Goal: Transaction & Acquisition: Purchase product/service

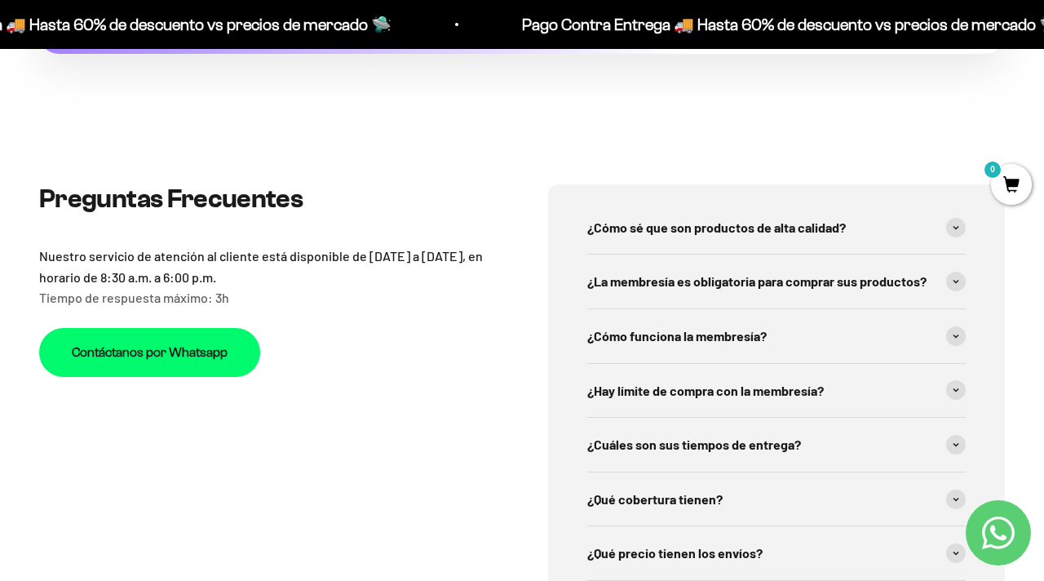
scroll to position [4903, 0]
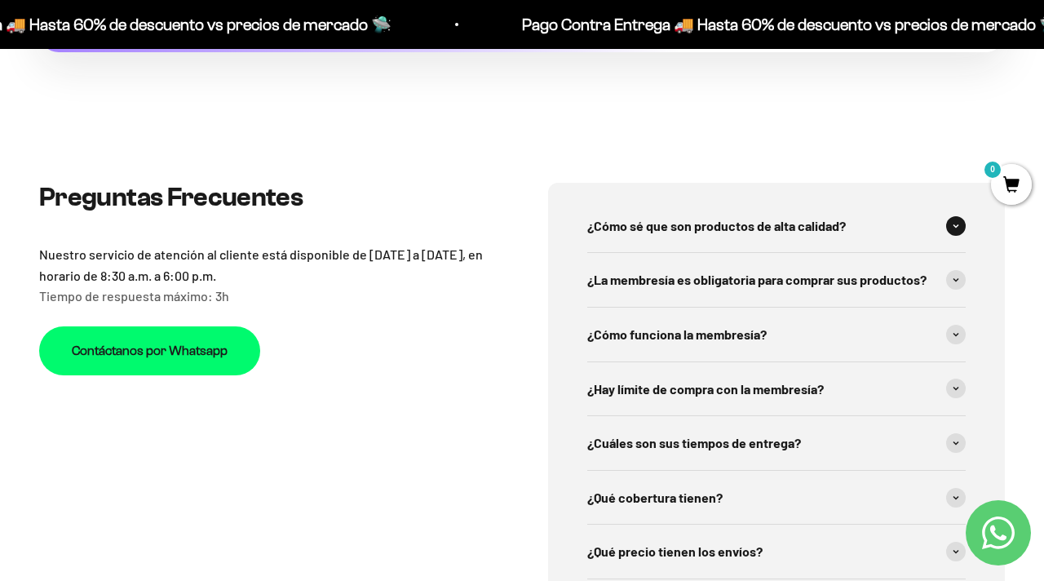
click at [703, 217] on div "¿Cómo sé que son productos de alta calidad?" at bounding box center [776, 226] width 378 height 54
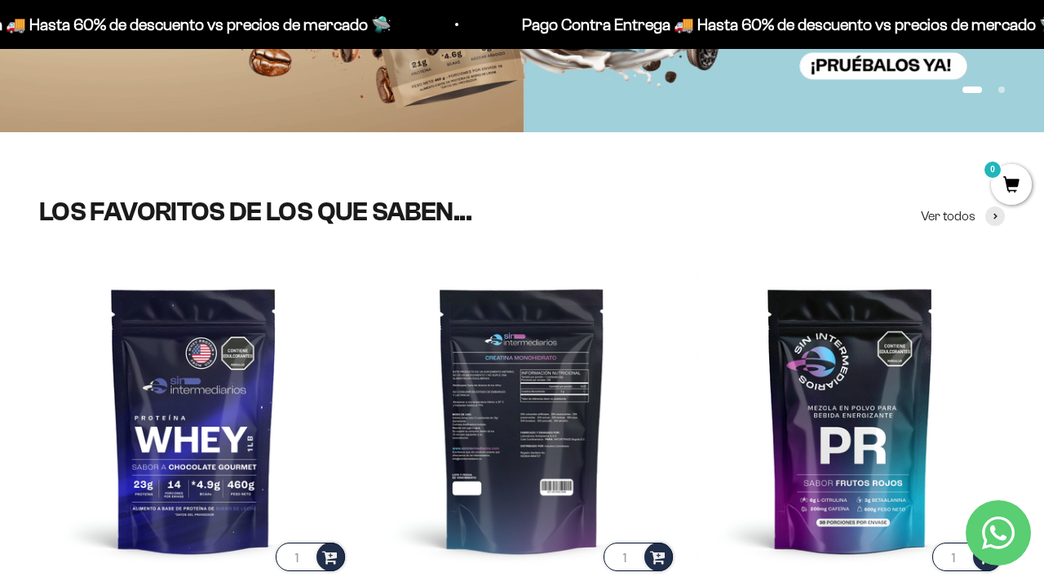
scroll to position [0, 0]
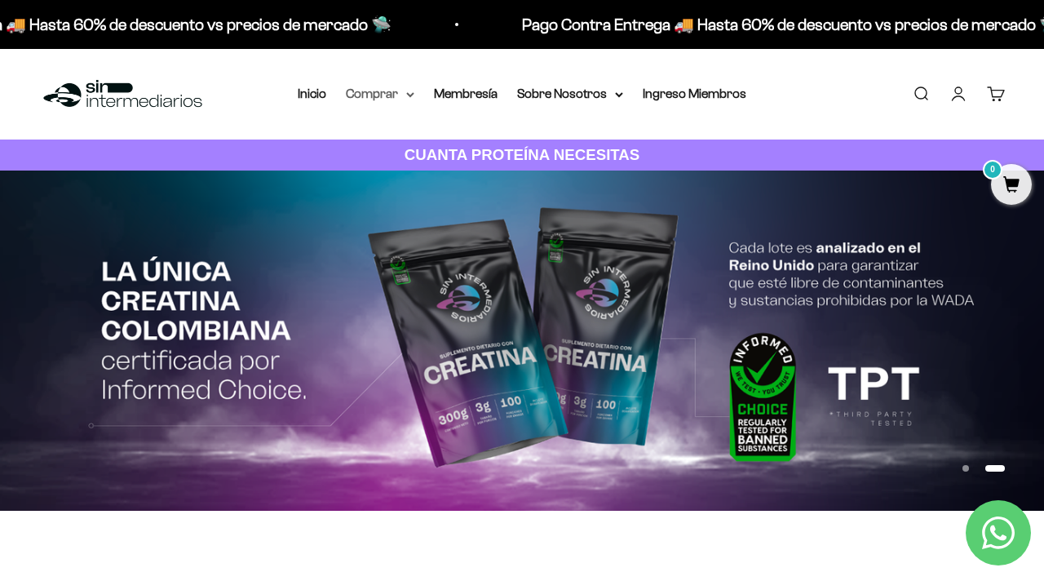
click at [381, 94] on summary "Comprar" at bounding box center [380, 93] width 68 height 21
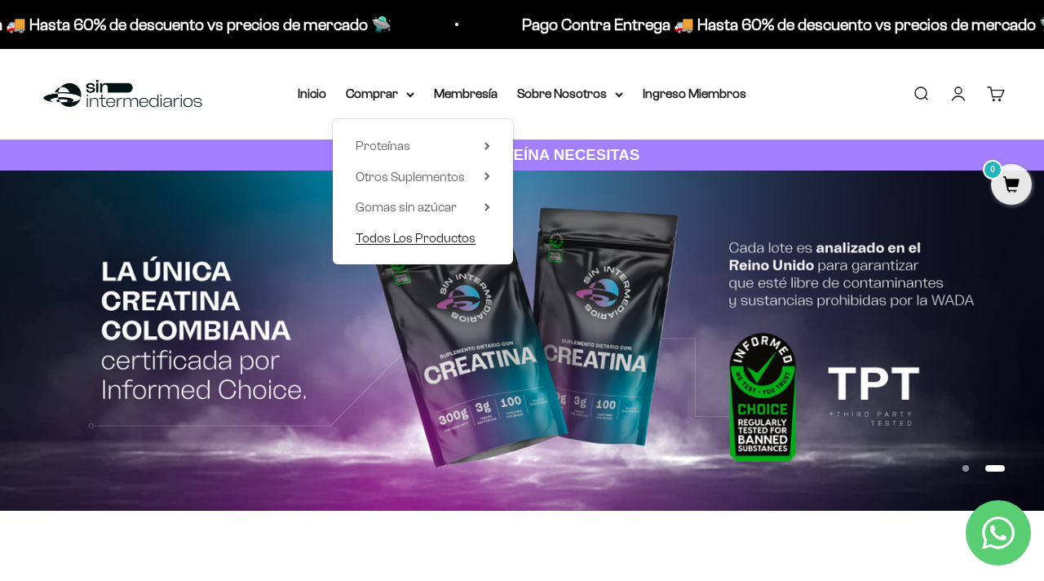
click at [406, 241] on span "Todos Los Productos" at bounding box center [416, 238] width 120 height 14
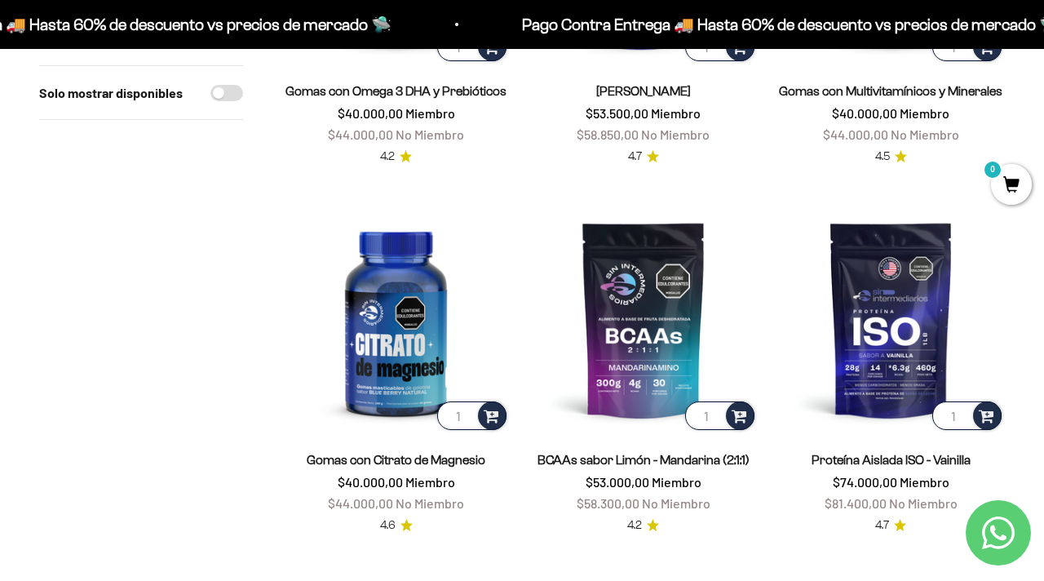
scroll to position [790, 0]
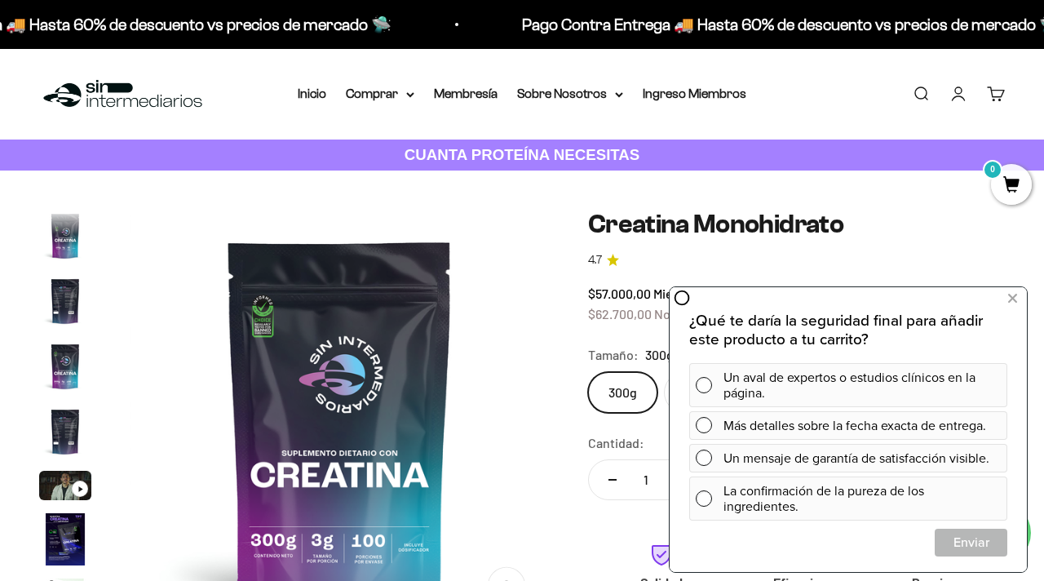
scroll to position [67, 0]
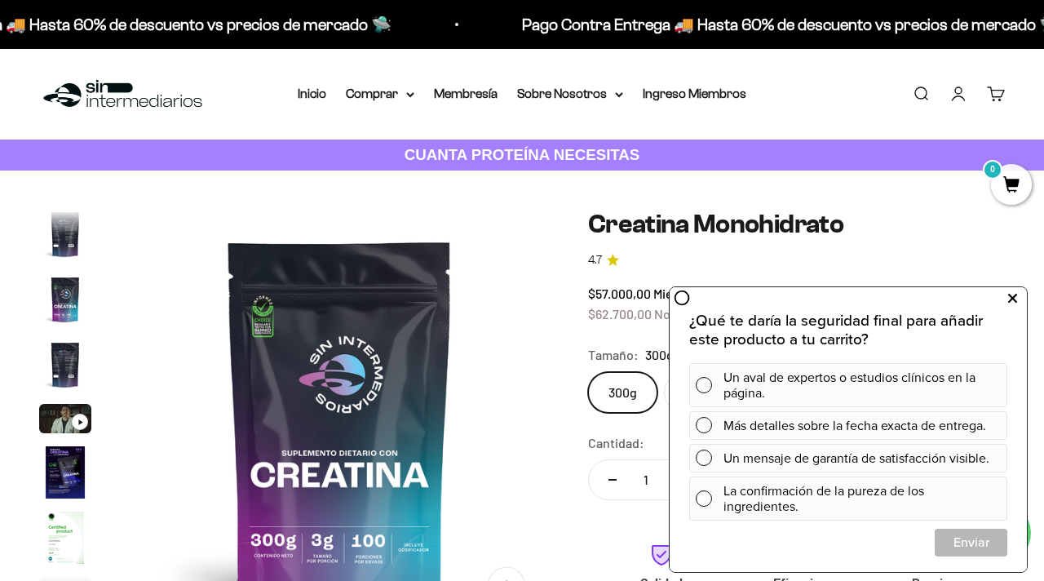
click at [1010, 296] on icon at bounding box center [1012, 298] width 9 height 21
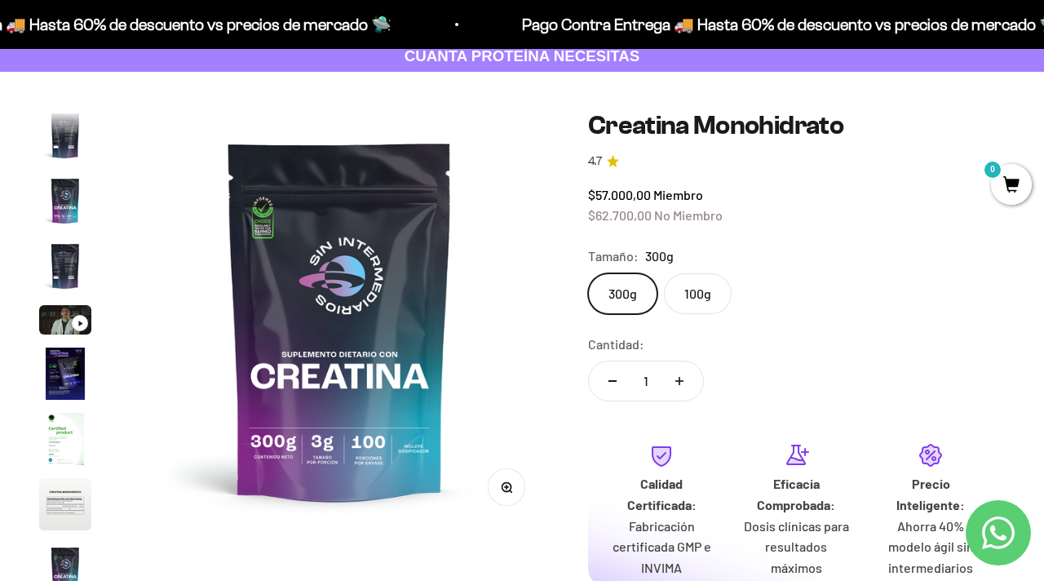
scroll to position [98, 0]
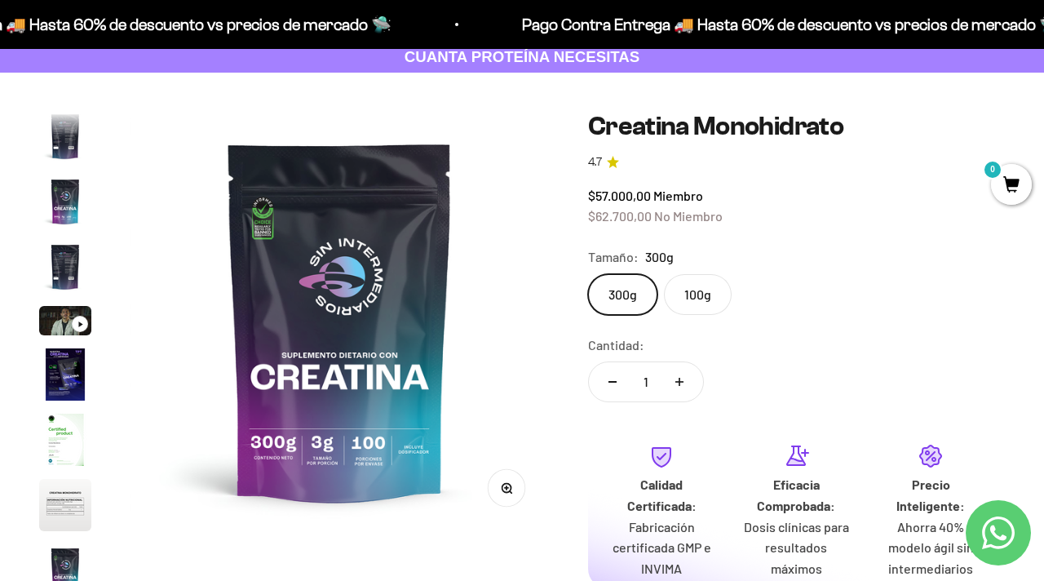
click at [706, 301] on label "100g" at bounding box center [698, 294] width 68 height 41
click at [588, 274] on input "100g" at bounding box center [587, 273] width 1 height 1
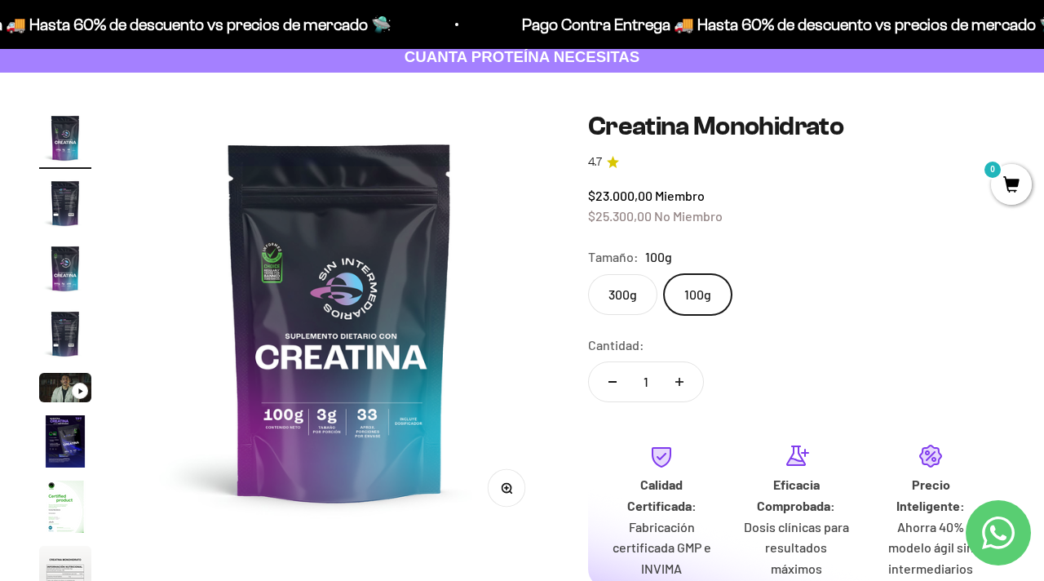
click at [631, 307] on label "300g" at bounding box center [622, 294] width 69 height 41
click at [588, 274] on input "300g" at bounding box center [587, 273] width 1 height 1
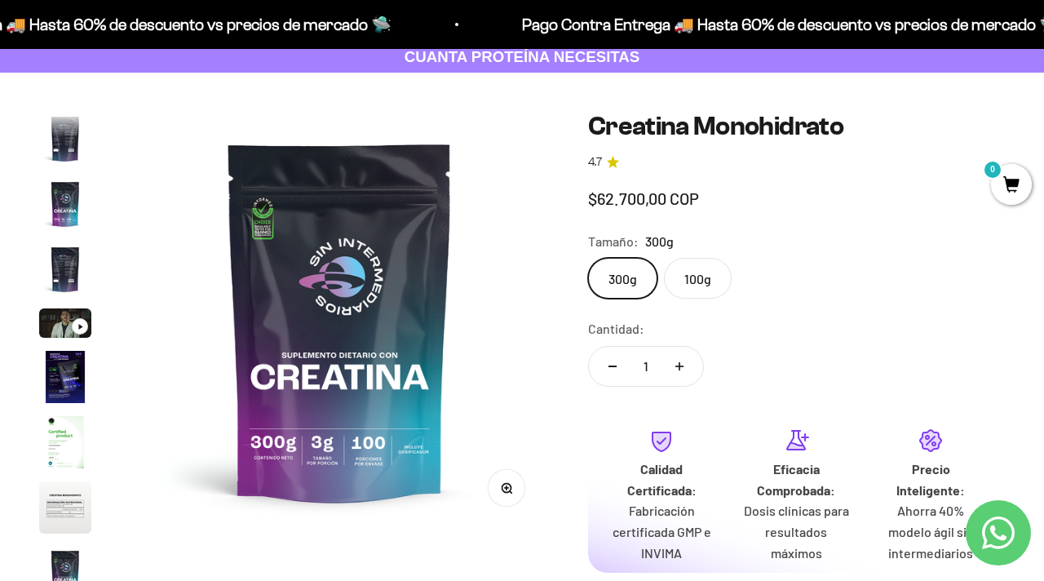
scroll to position [67, 0]
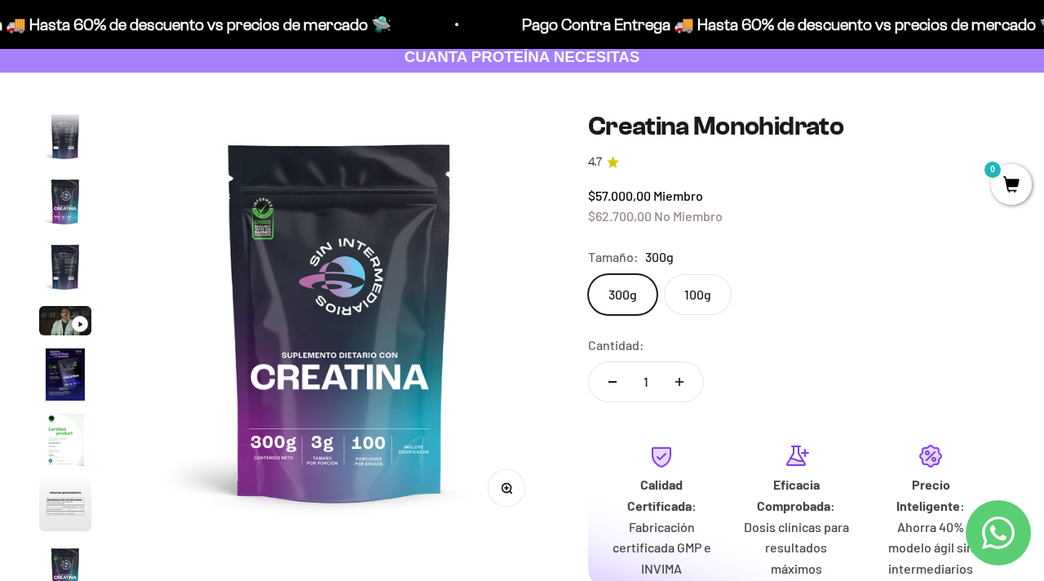
click at [688, 307] on label "100g" at bounding box center [698, 294] width 68 height 41
click at [588, 274] on input "100g" at bounding box center [587, 273] width 1 height 1
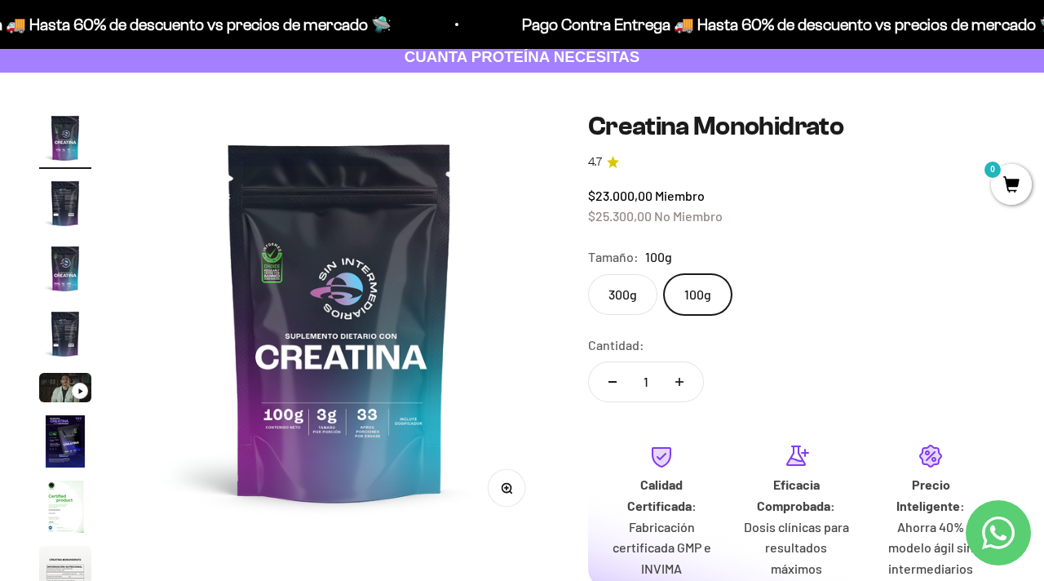
click at [620, 294] on label "300g" at bounding box center [622, 294] width 69 height 41
click at [588, 274] on input "300g" at bounding box center [587, 273] width 1 height 1
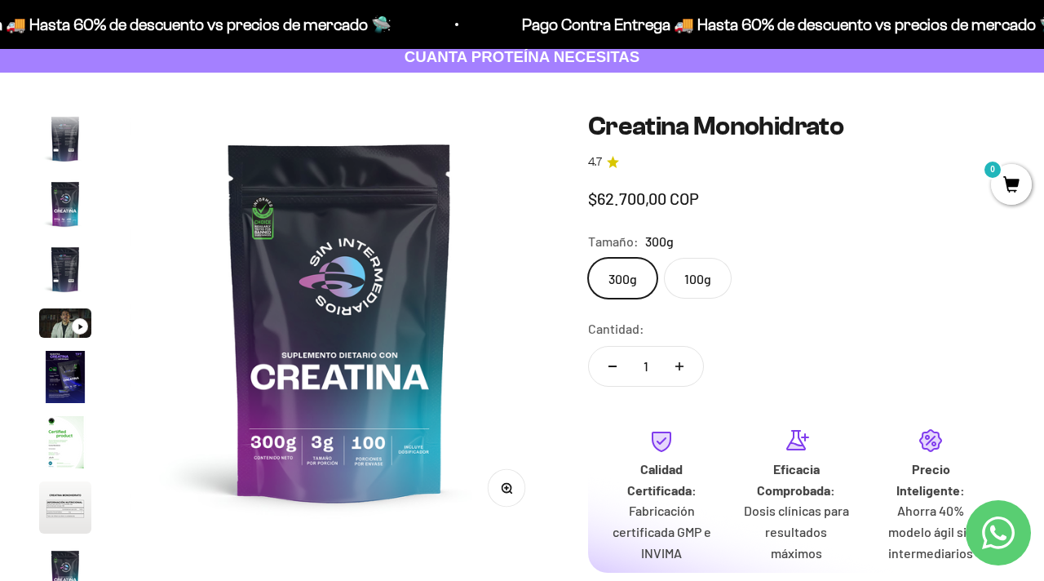
scroll to position [67, 0]
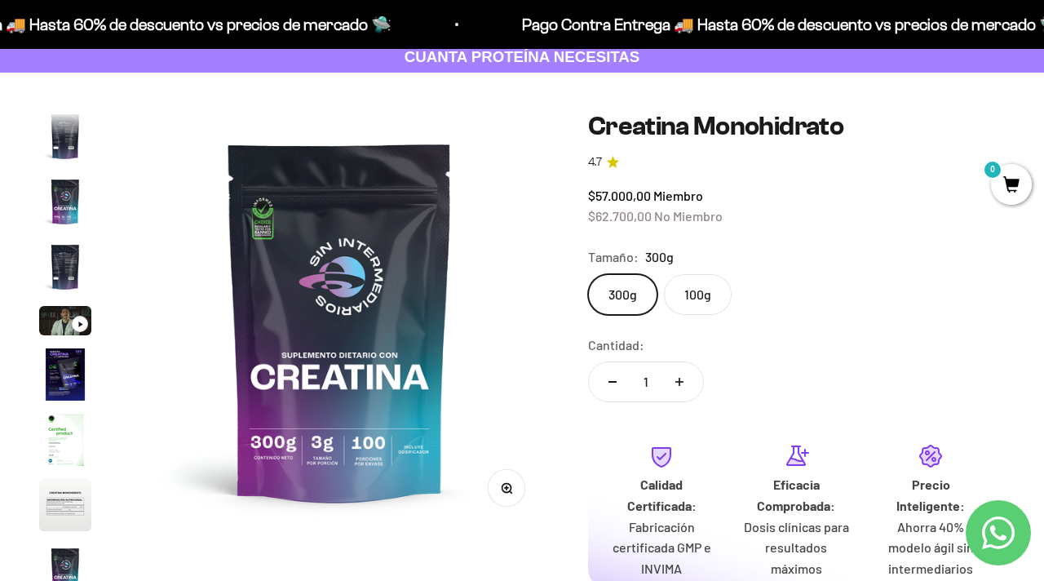
click at [687, 292] on label "100g" at bounding box center [698, 294] width 68 height 41
click at [588, 274] on input "100g" at bounding box center [587, 273] width 1 height 1
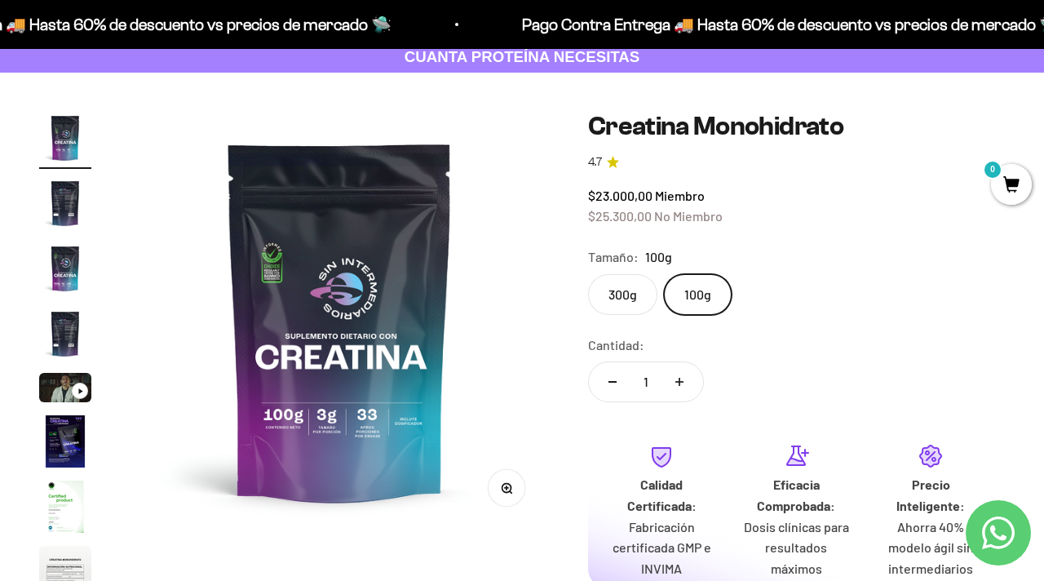
click at [625, 294] on label "300g" at bounding box center [622, 294] width 69 height 41
click at [588, 274] on input "300g" at bounding box center [587, 273] width 1 height 1
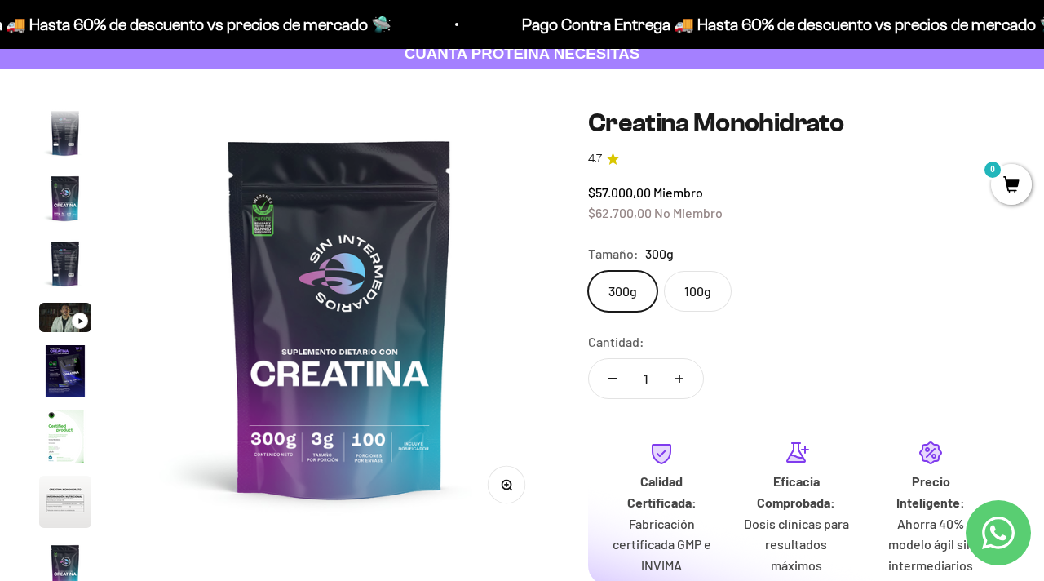
scroll to position [68, 0]
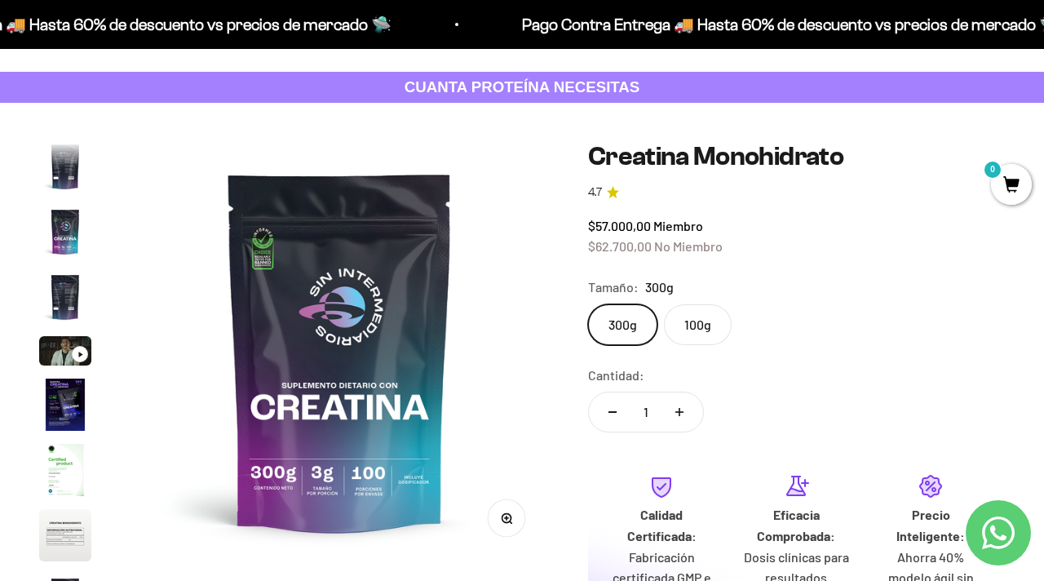
click at [41, 159] on img "Ir al artículo 2" at bounding box center [65, 166] width 52 height 52
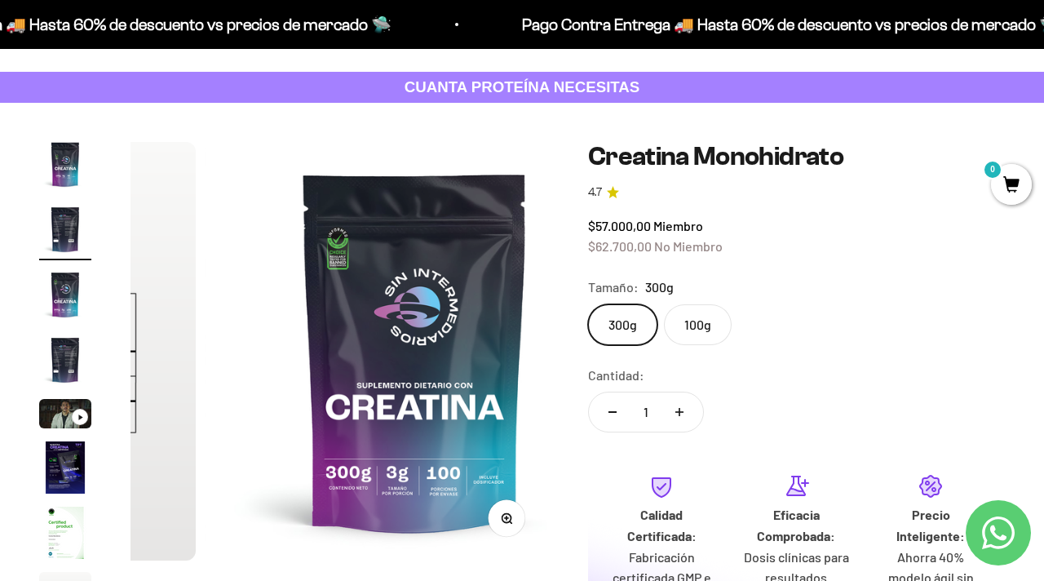
scroll to position [0, 0]
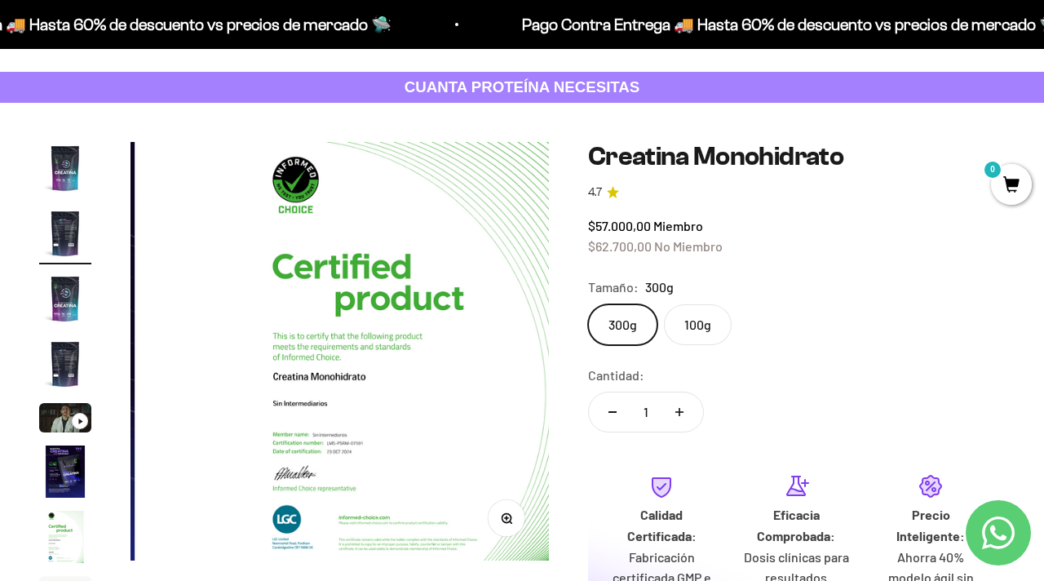
click at [51, 159] on img "Ir al artículo 1" at bounding box center [65, 168] width 52 height 52
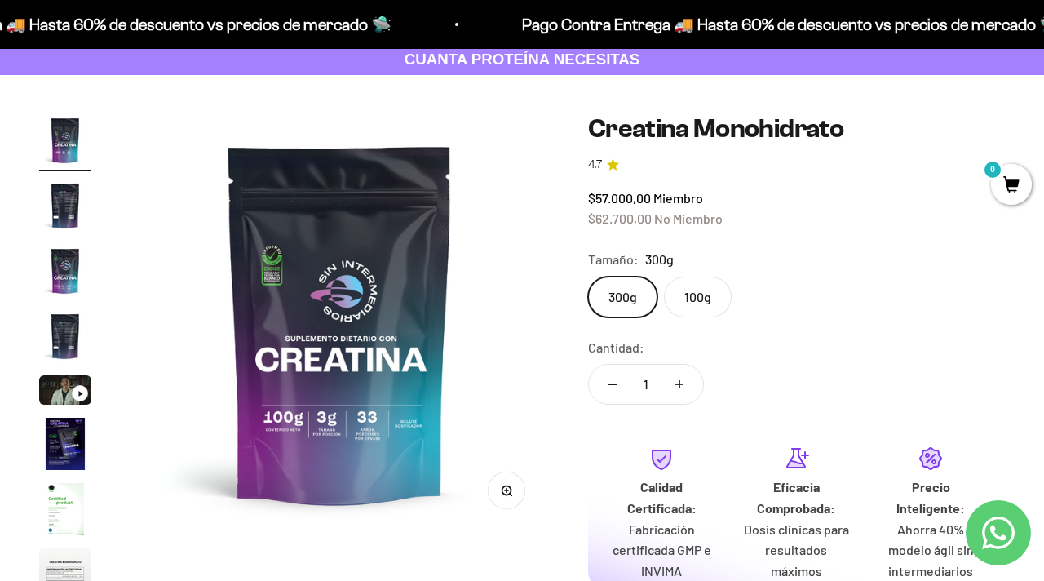
scroll to position [99, 0]
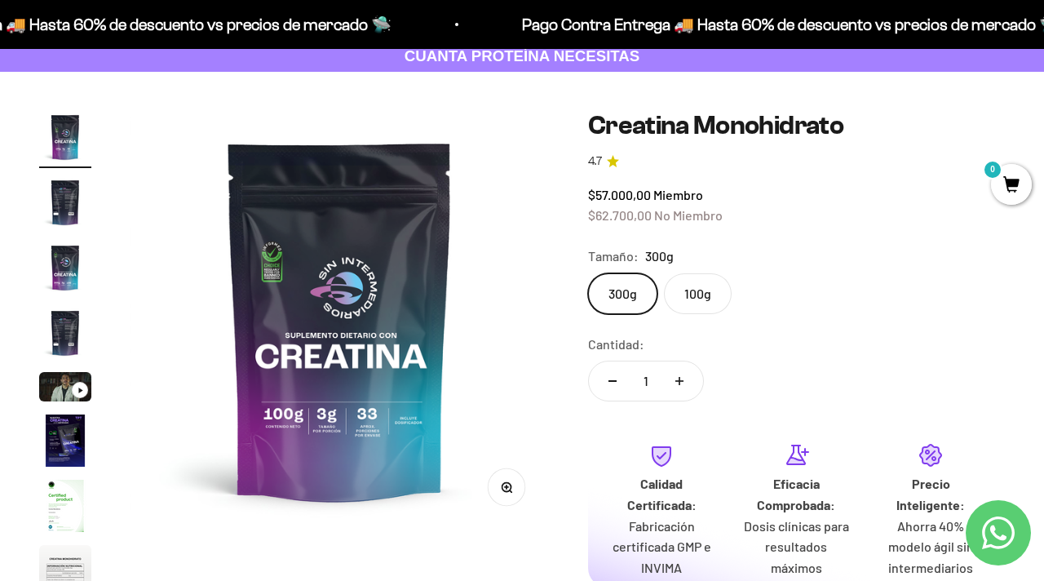
click at [71, 213] on img "Ir al artículo 2" at bounding box center [65, 202] width 52 height 52
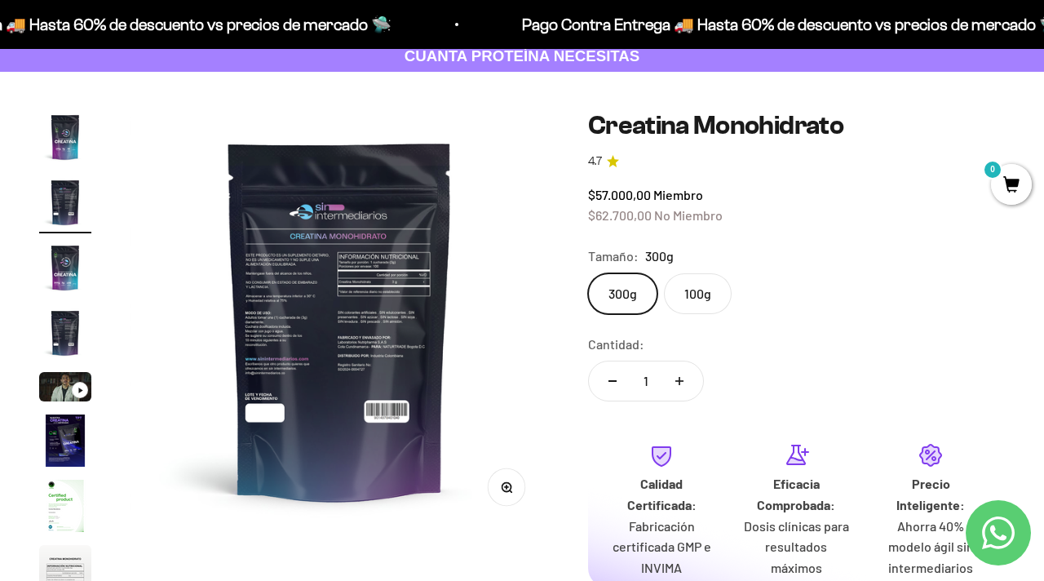
click at [64, 269] on img "Ir al artículo 3" at bounding box center [65, 267] width 52 height 52
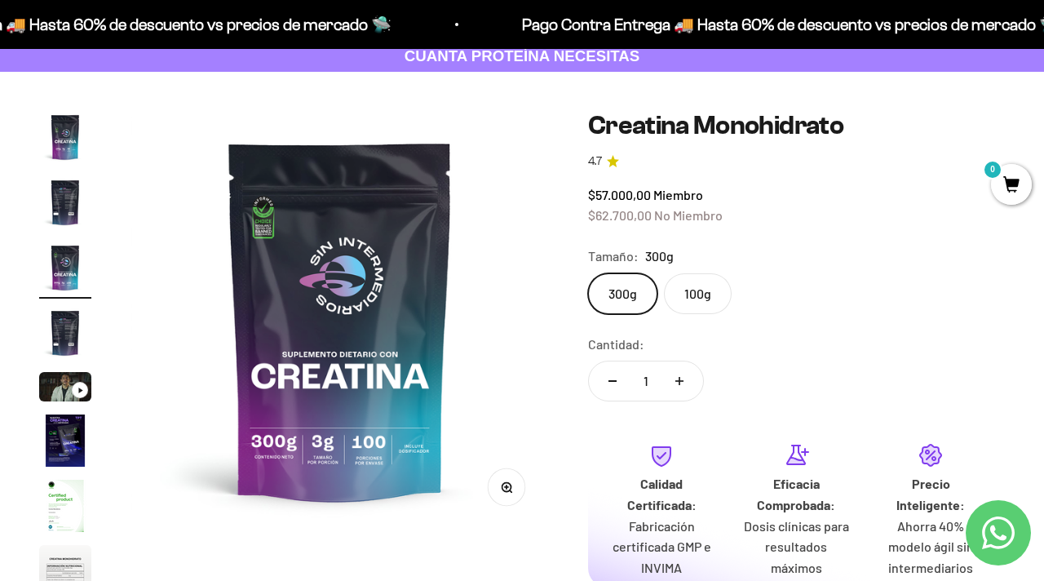
click at [67, 324] on img "Ir al artículo 4" at bounding box center [65, 333] width 52 height 52
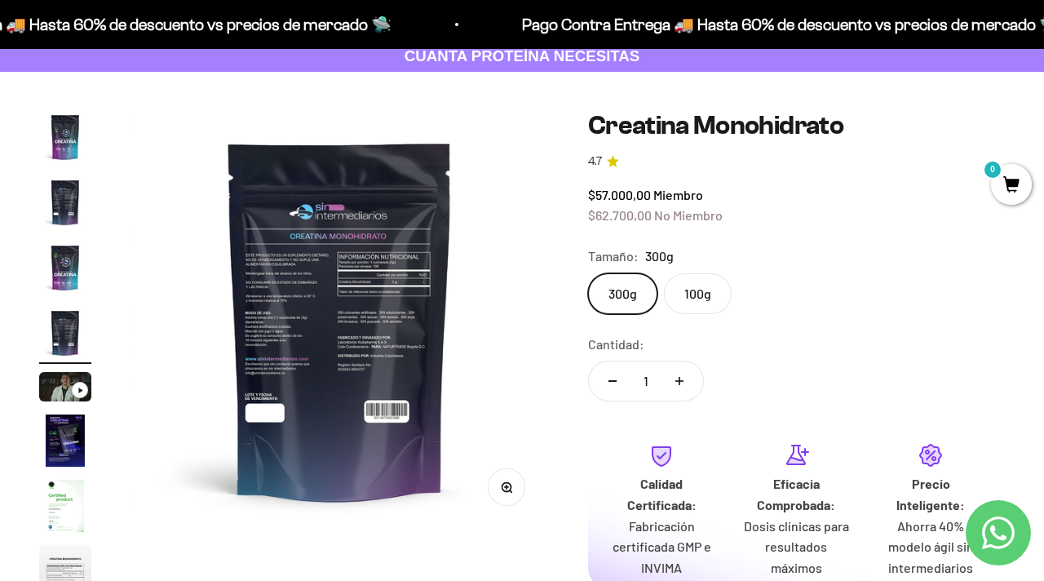
click at [73, 282] on img "Ir al artículo 3" at bounding box center [65, 267] width 52 height 52
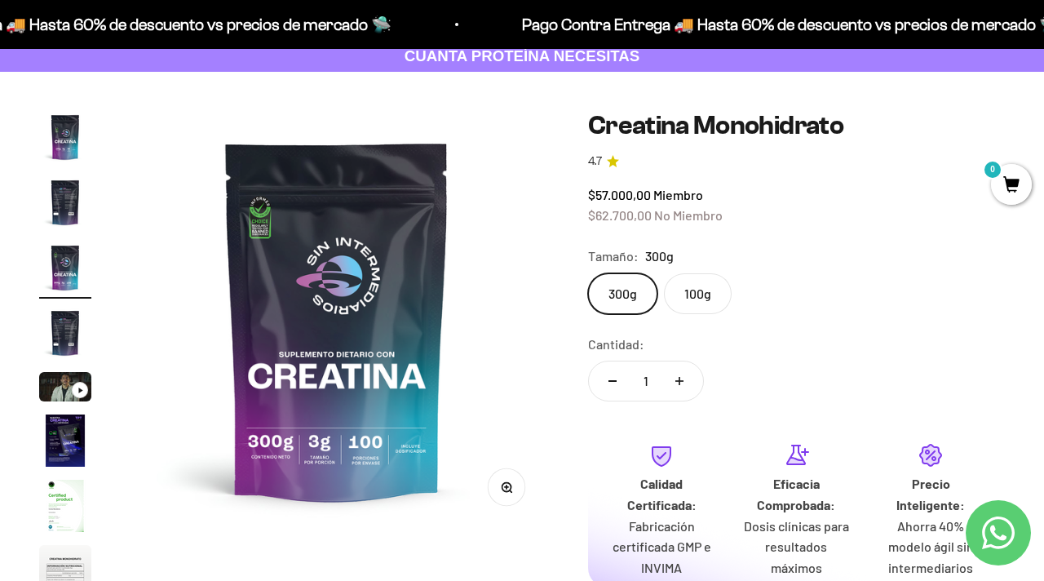
scroll to position [0, 855]
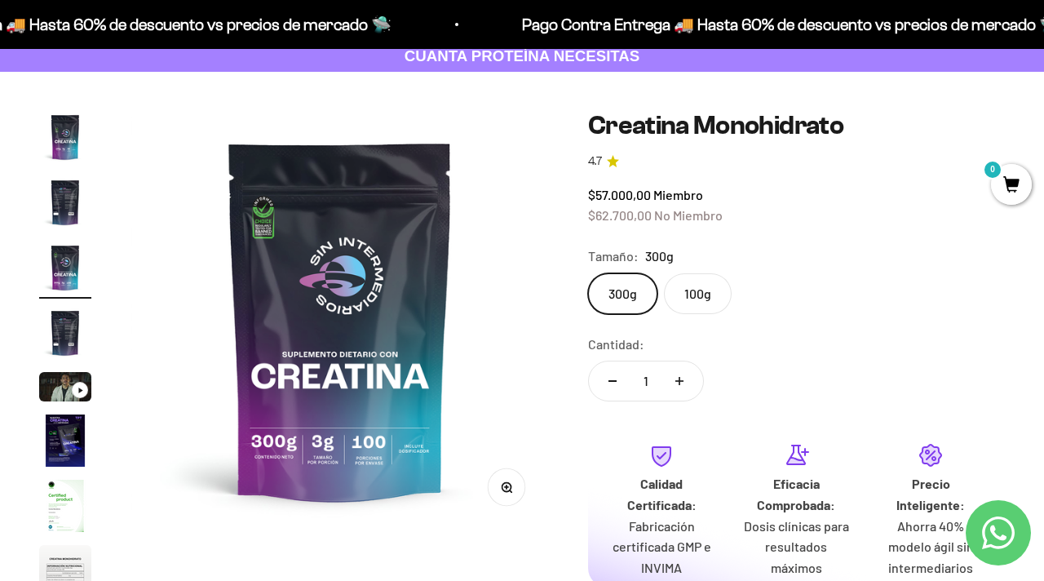
click at [75, 217] on img "Ir al artículo 2" at bounding box center [65, 202] width 52 height 52
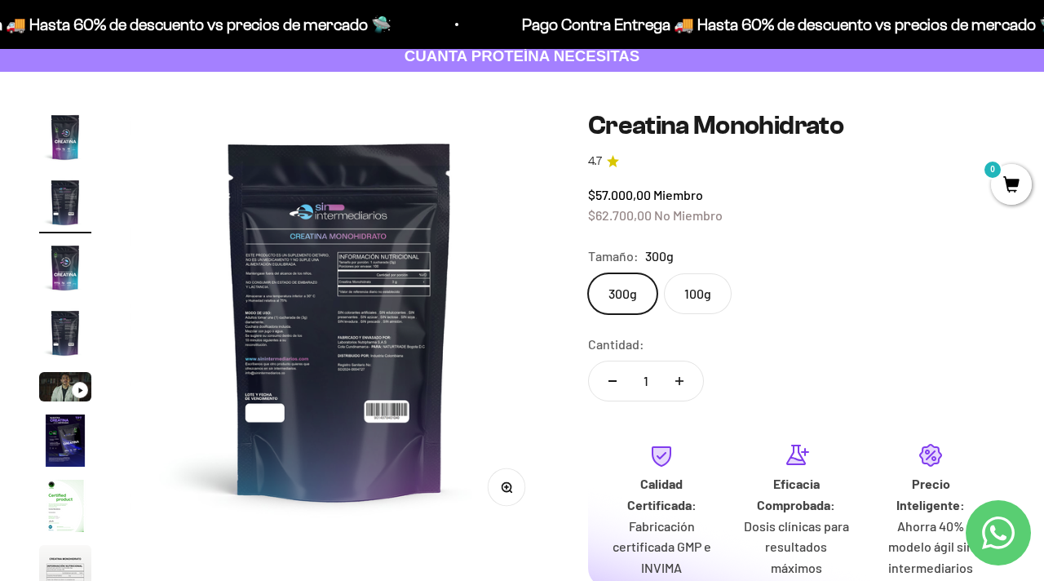
click at [68, 280] on img "Ir al artículo 3" at bounding box center [65, 267] width 52 height 52
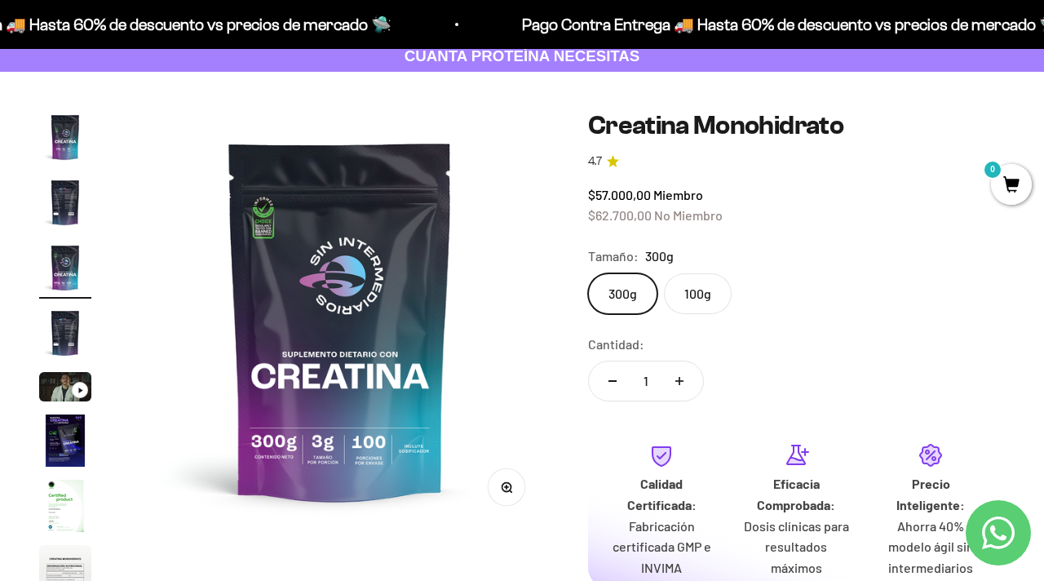
click at [66, 344] on img "Ir al artículo 4" at bounding box center [65, 333] width 52 height 52
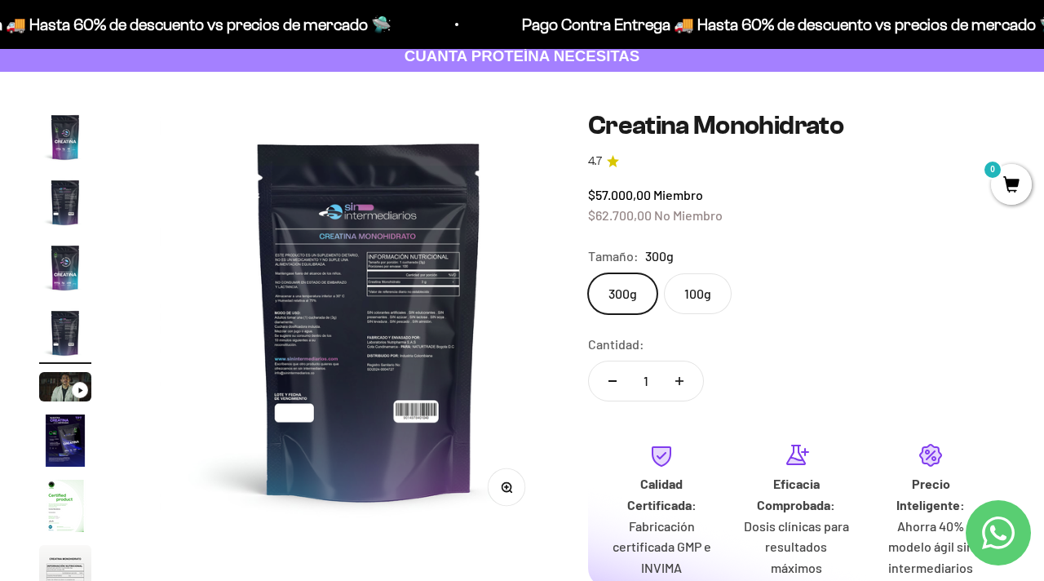
scroll to position [0, 1284]
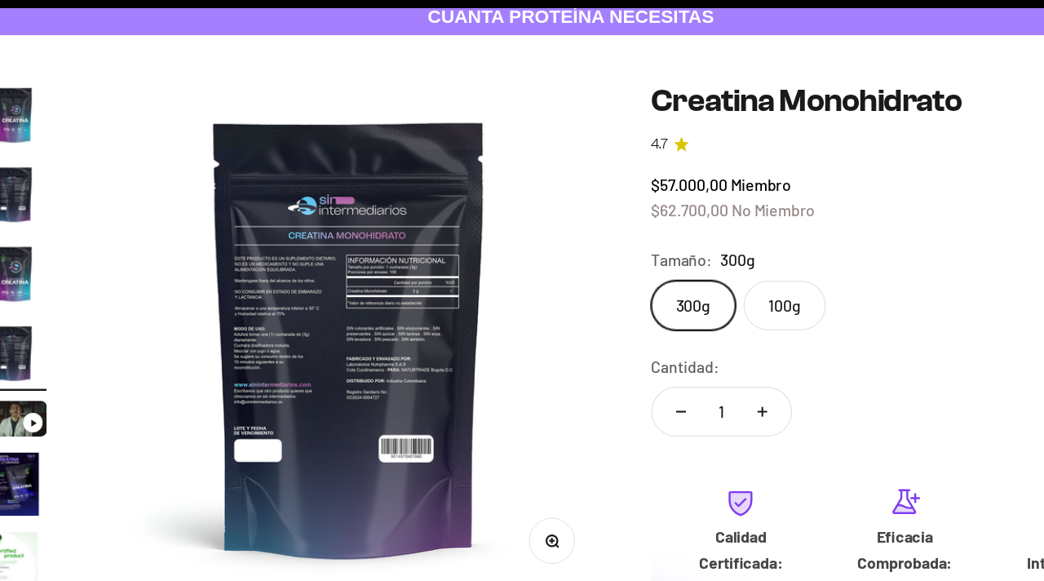
click at [297, 240] on img at bounding box center [339, 320] width 418 height 418
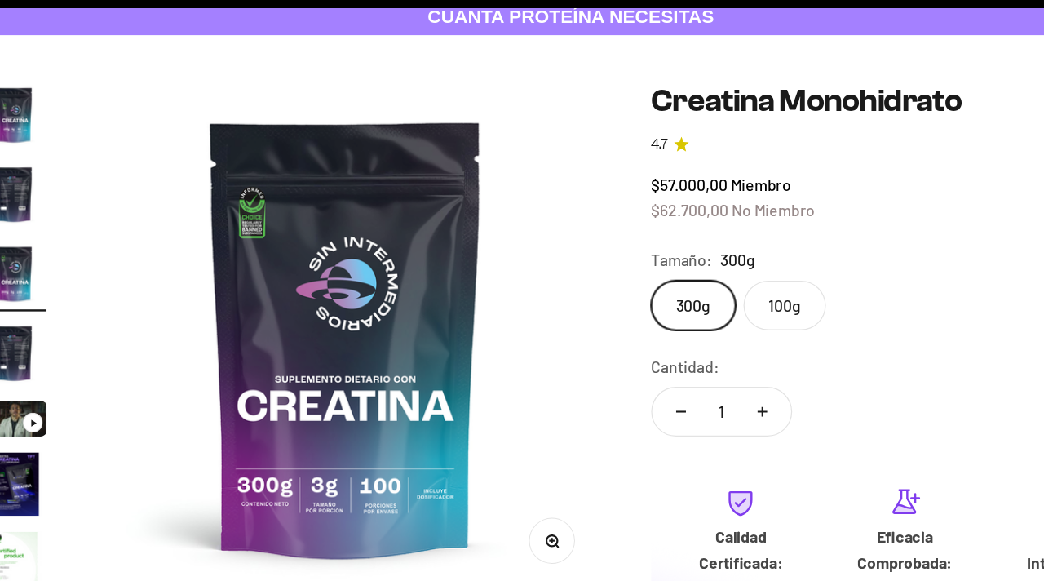
scroll to position [0, 855]
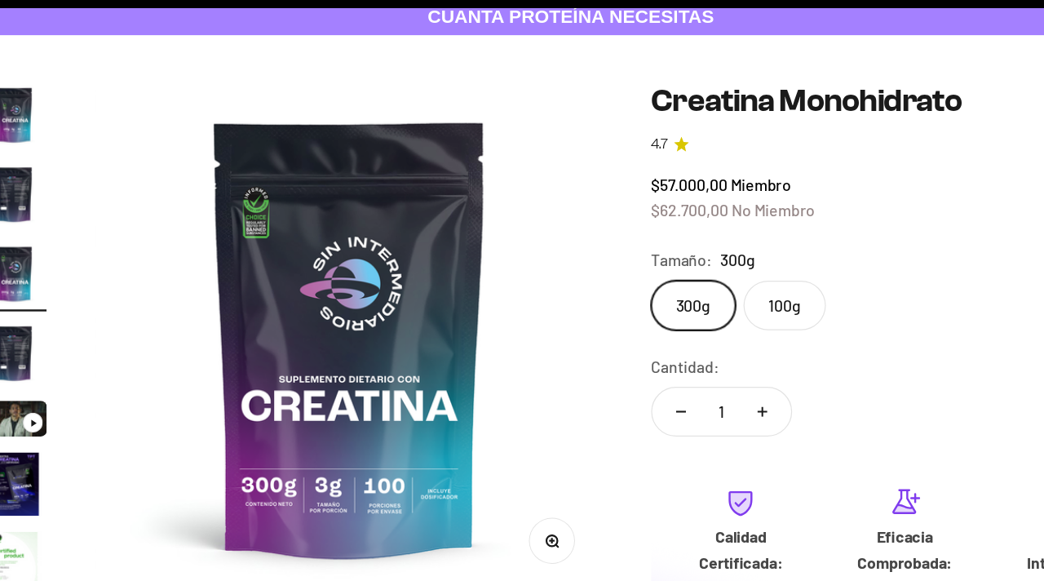
click at [435, 321] on img at bounding box center [340, 320] width 418 height 418
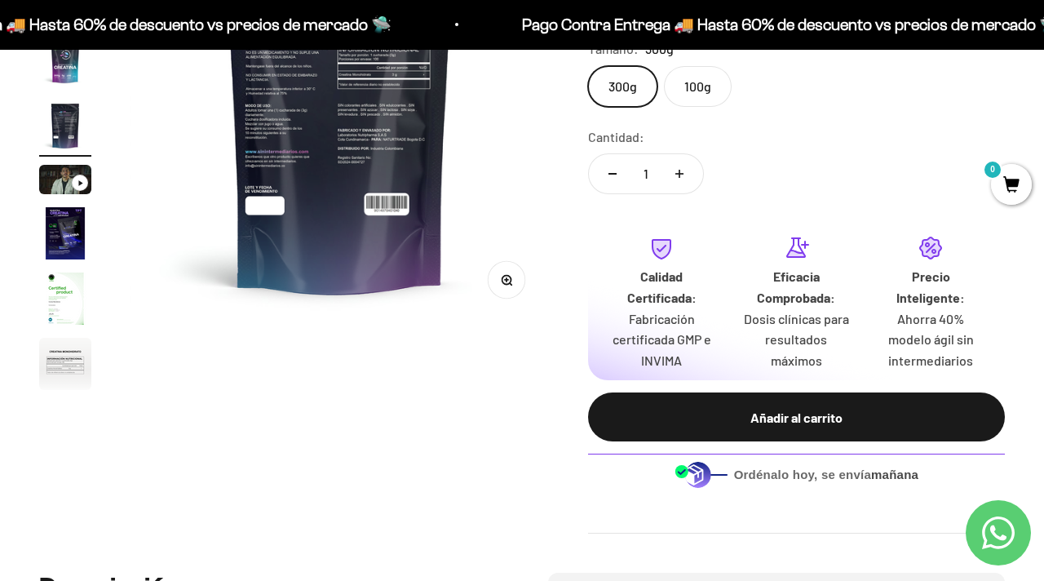
scroll to position [307, 0]
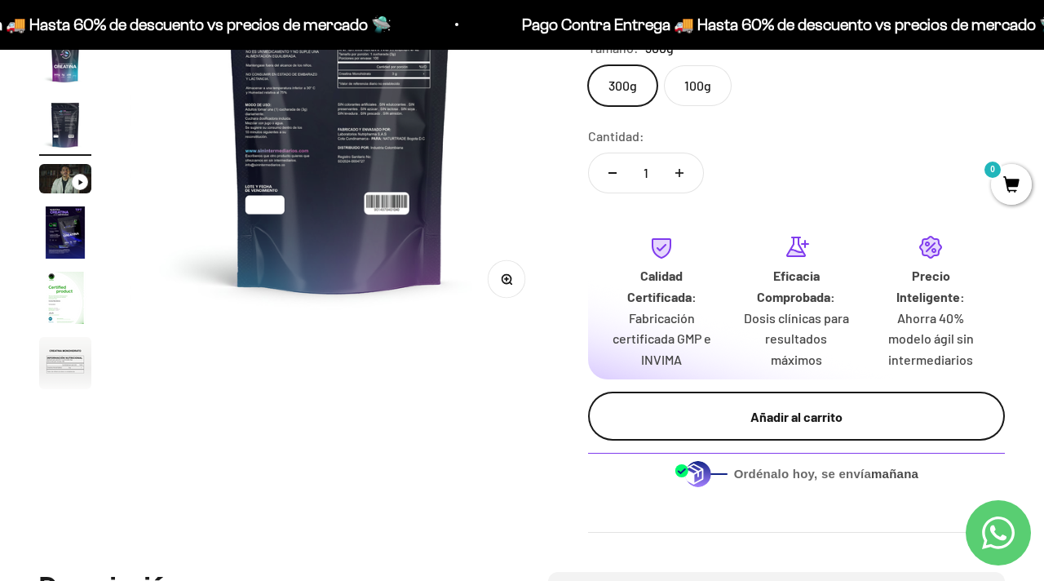
click at [802, 415] on div "Añadir al carrito" at bounding box center [796, 416] width 351 height 21
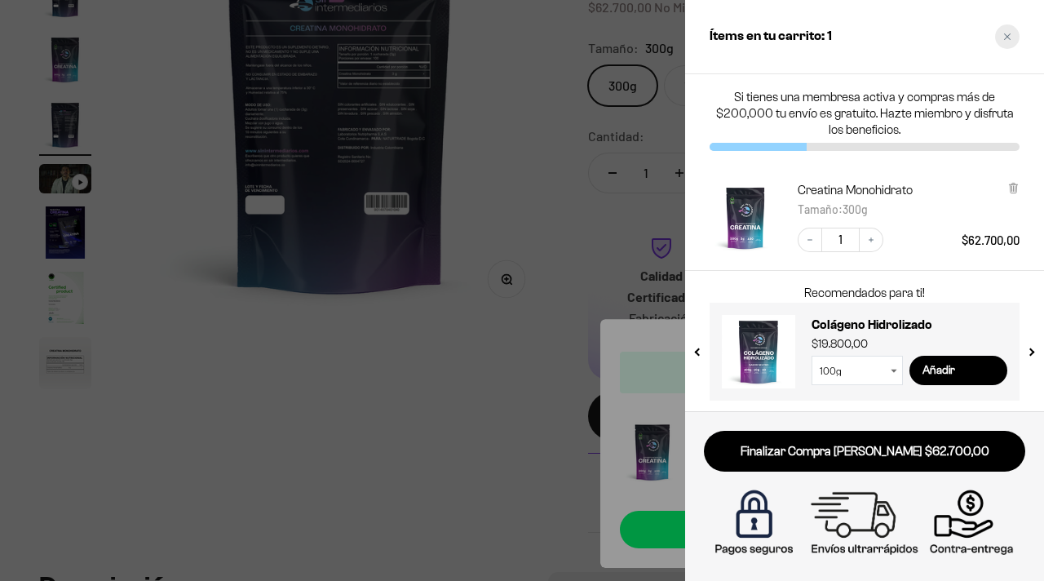
click at [1010, 36] on div "Close cart" at bounding box center [1007, 36] width 24 height 24
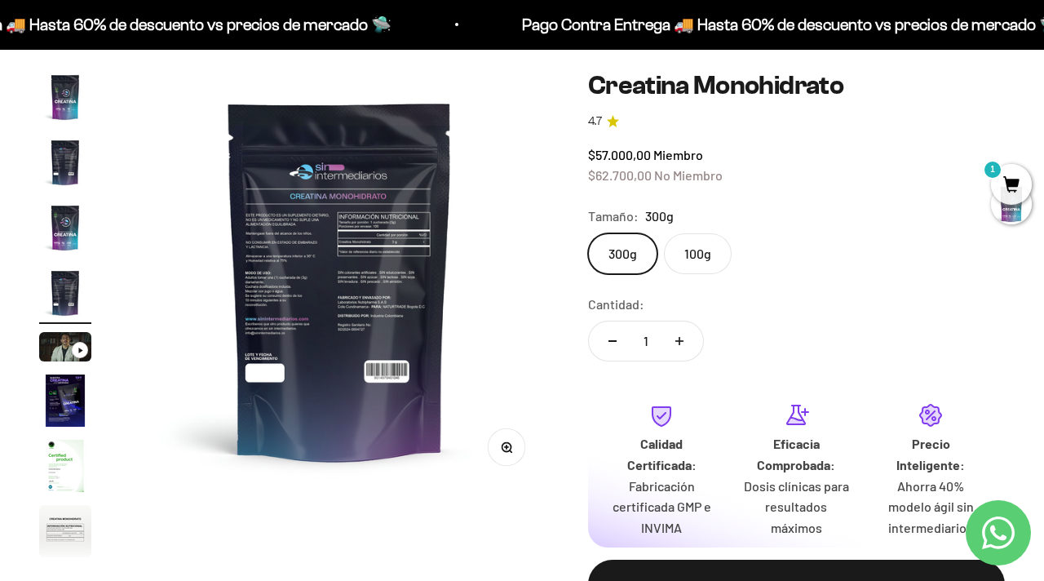
scroll to position [0, 0]
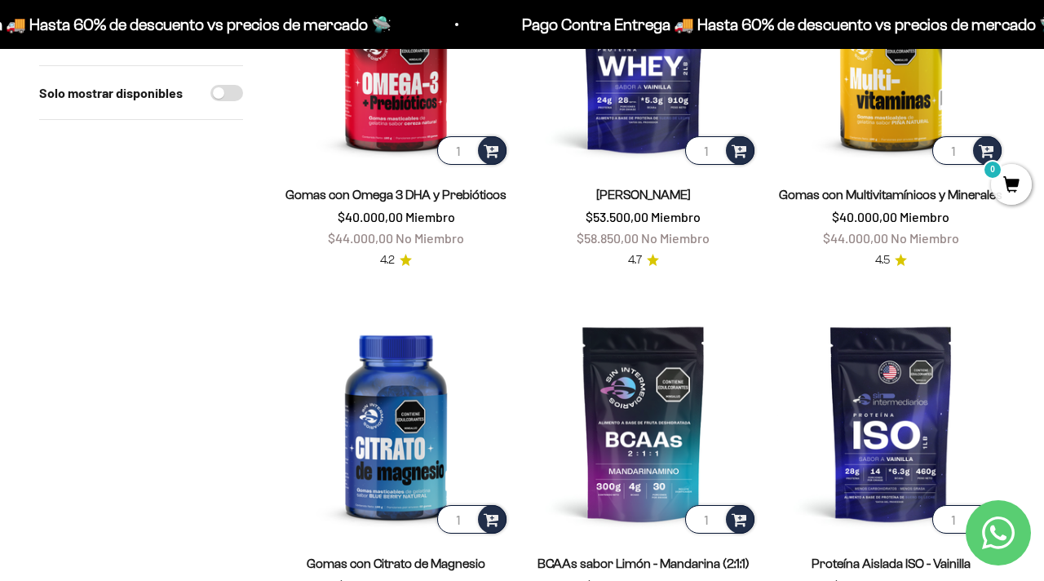
scroll to position [787, 0]
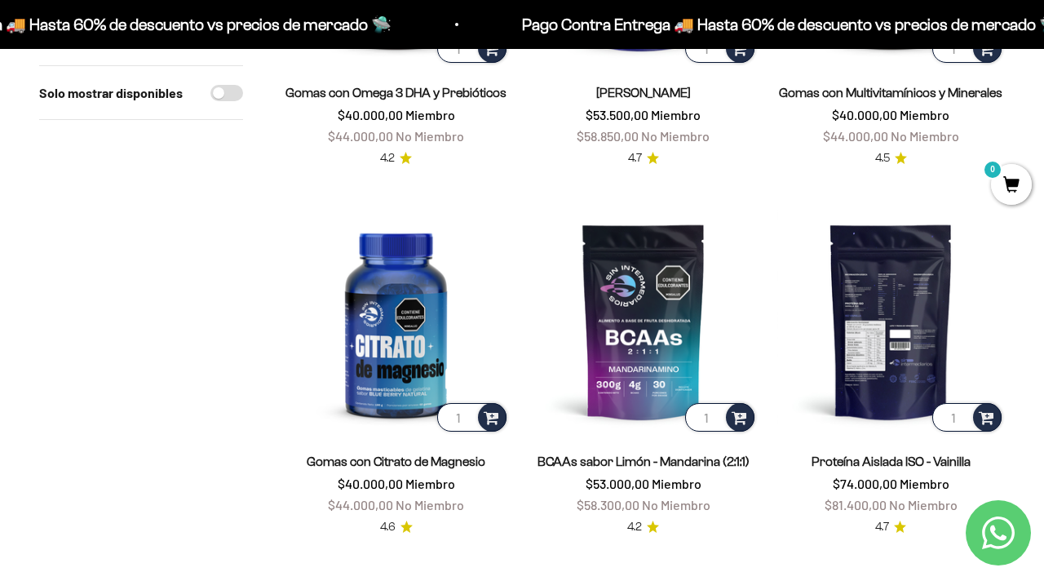
click at [880, 323] on img at bounding box center [891, 321] width 228 height 228
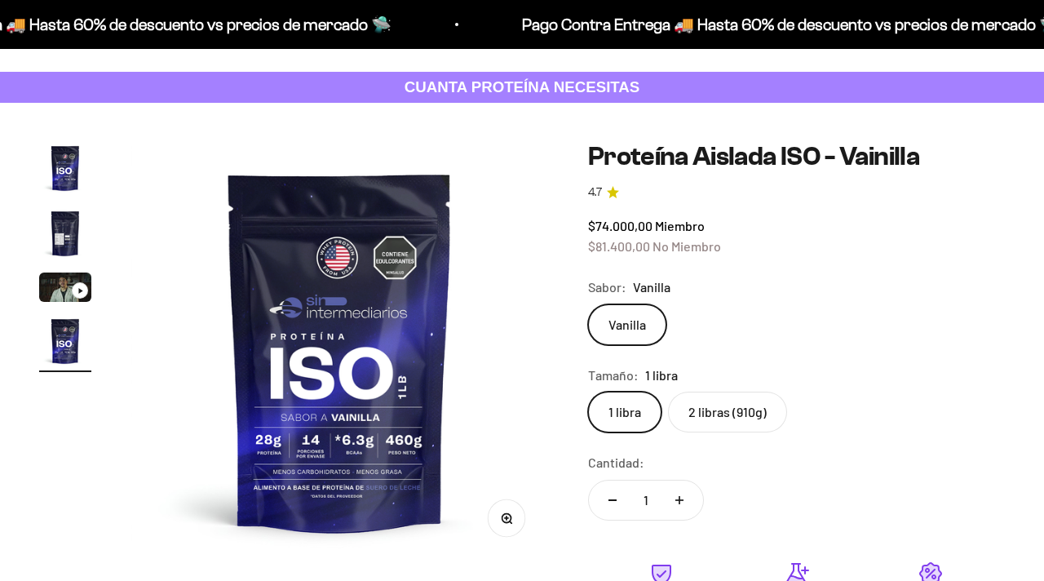
scroll to position [0, 1284]
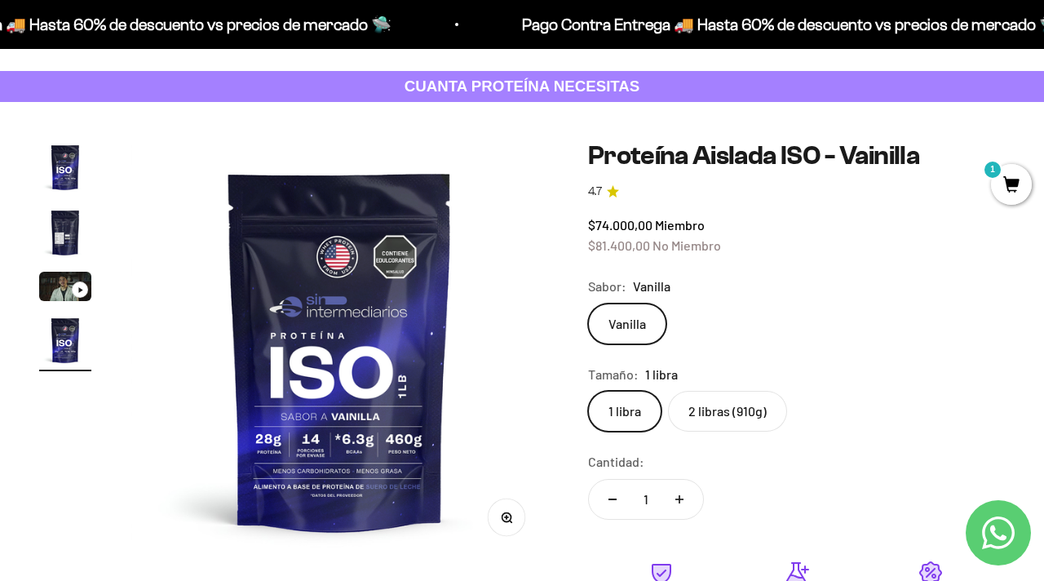
click at [718, 419] on label "2 libras (910g)" at bounding box center [727, 411] width 119 height 41
click at [588, 391] on input "2 libras (910g)" at bounding box center [587, 390] width 1 height 1
click at [625, 416] on label "1 libra" at bounding box center [624, 411] width 73 height 41
click at [588, 391] on input "1 libra" at bounding box center [587, 390] width 1 height 1
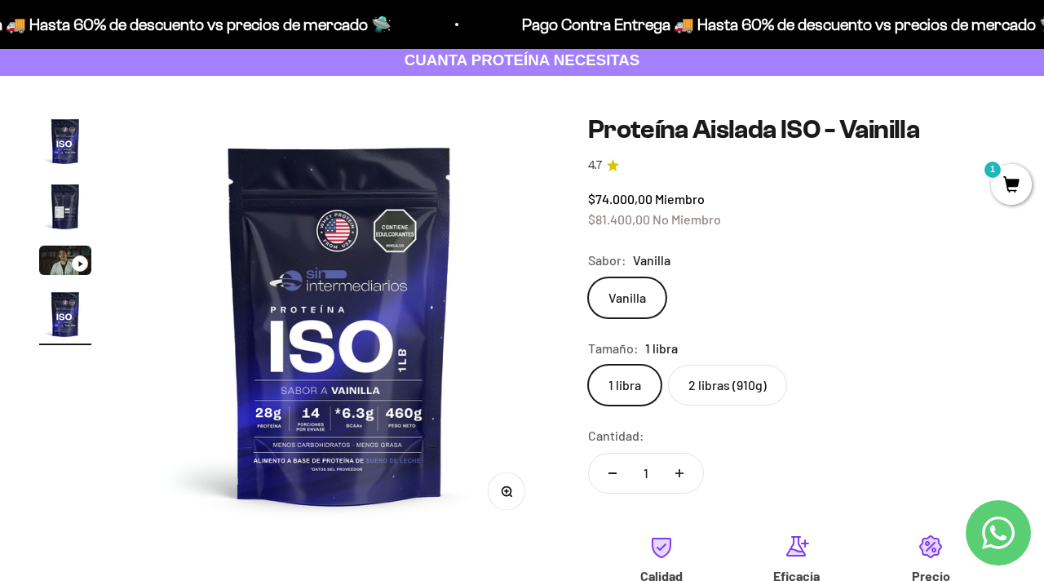
scroll to position [91, 0]
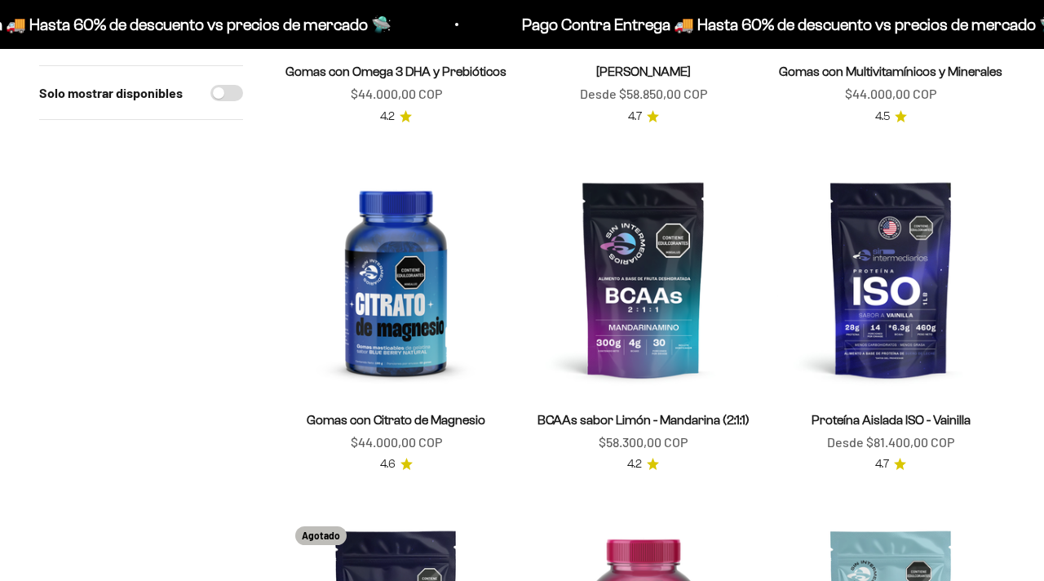
scroll to position [787, 0]
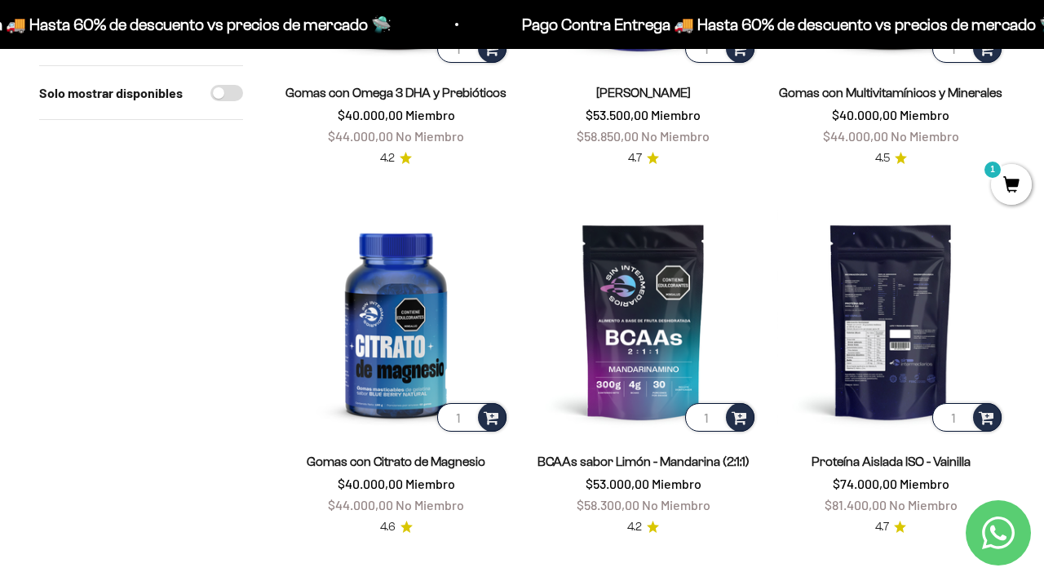
click at [890, 313] on img at bounding box center [891, 321] width 228 height 228
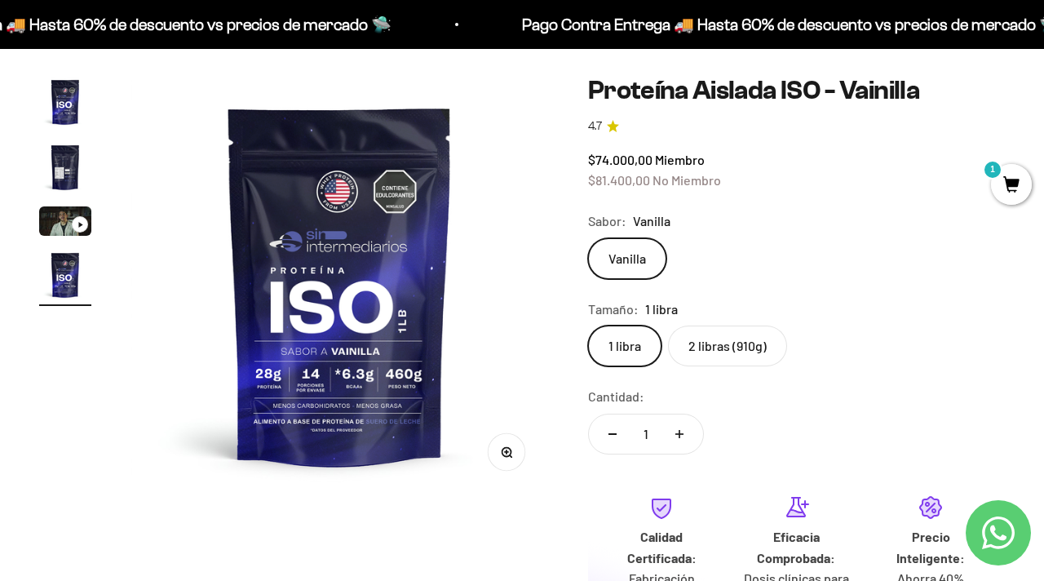
scroll to position [136, 0]
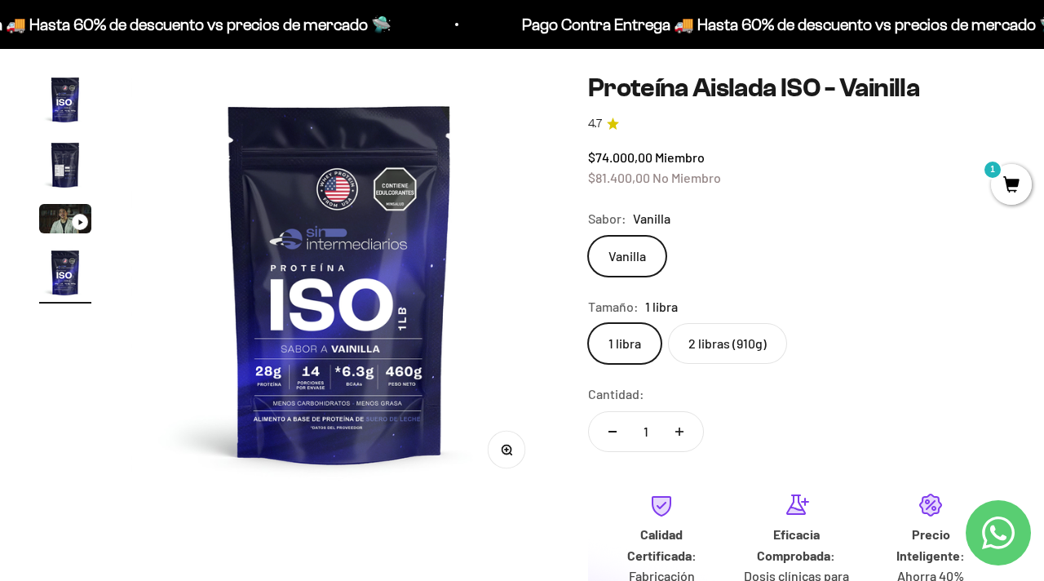
click at [67, 161] on img "Ir al artículo 2" at bounding box center [65, 165] width 52 height 52
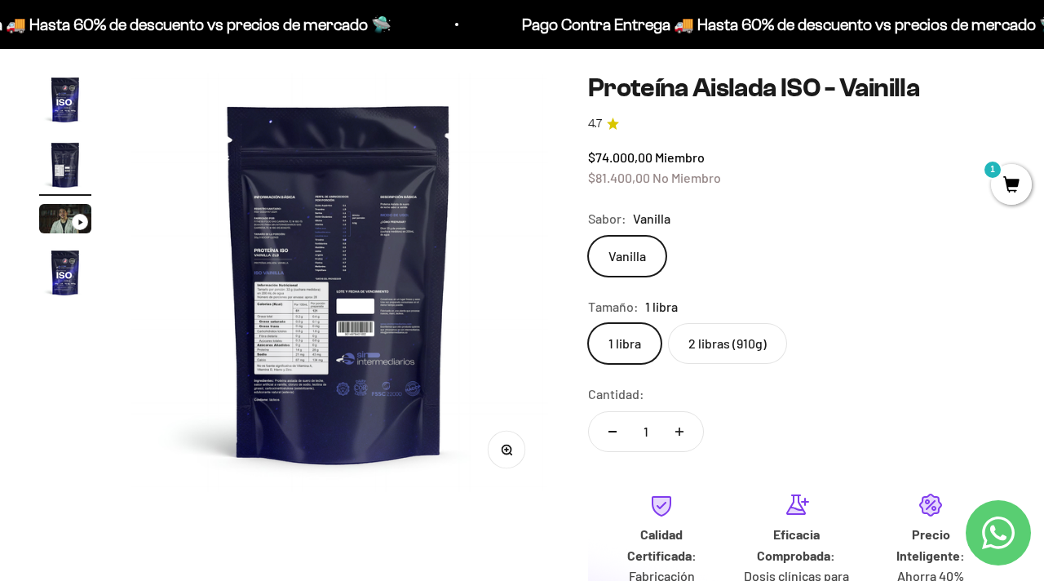
scroll to position [0, 428]
click at [270, 243] on img at bounding box center [339, 282] width 418 height 418
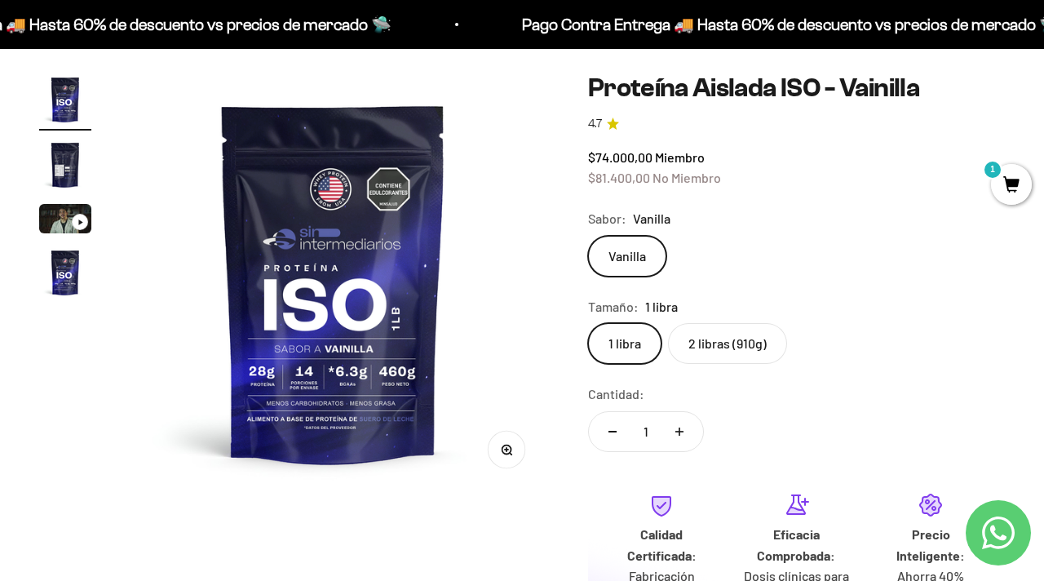
scroll to position [0, 0]
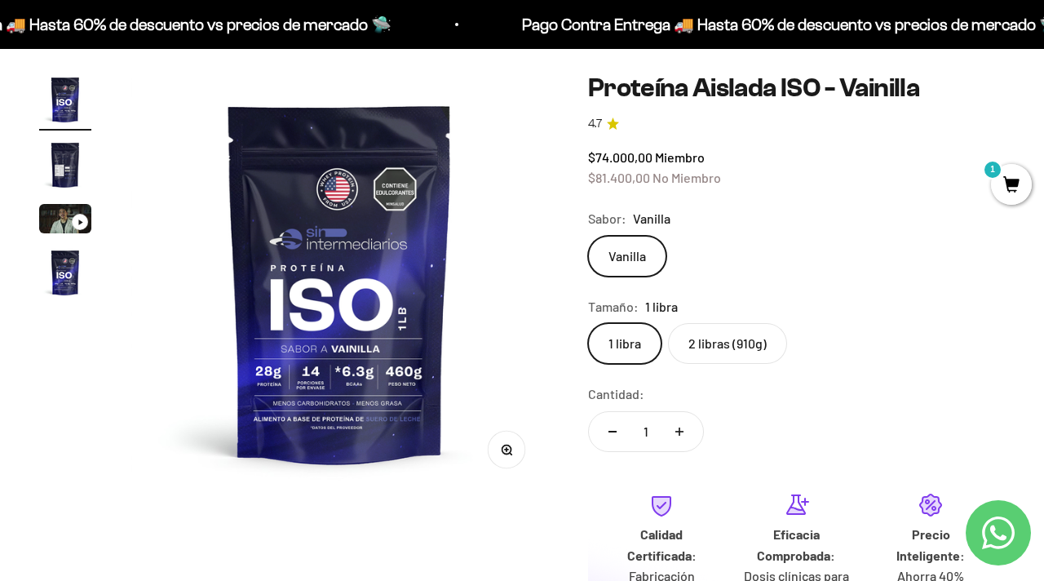
click at [51, 159] on img "Ir al artículo 2" at bounding box center [65, 165] width 52 height 52
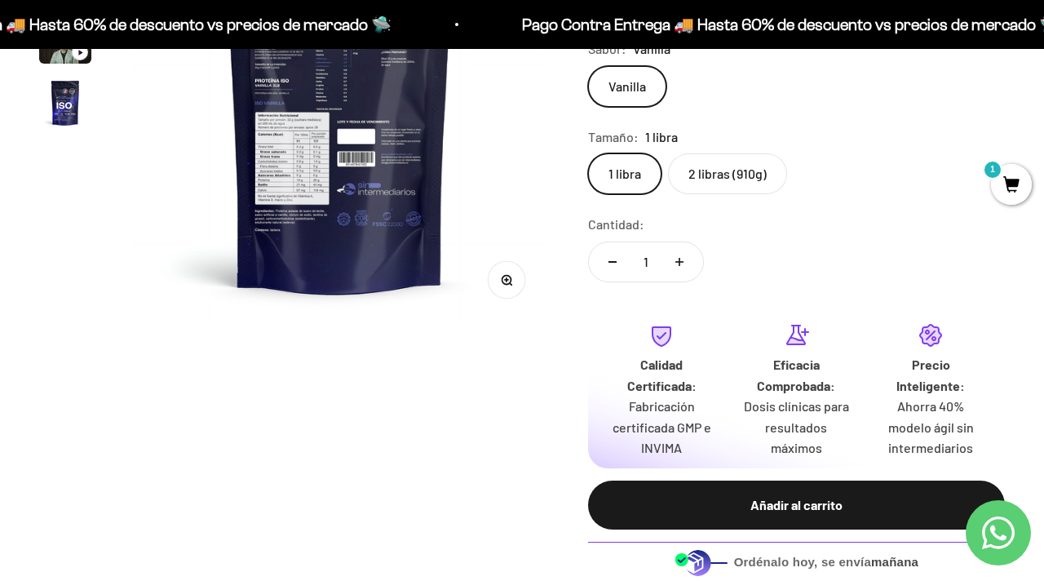
scroll to position [471, 0]
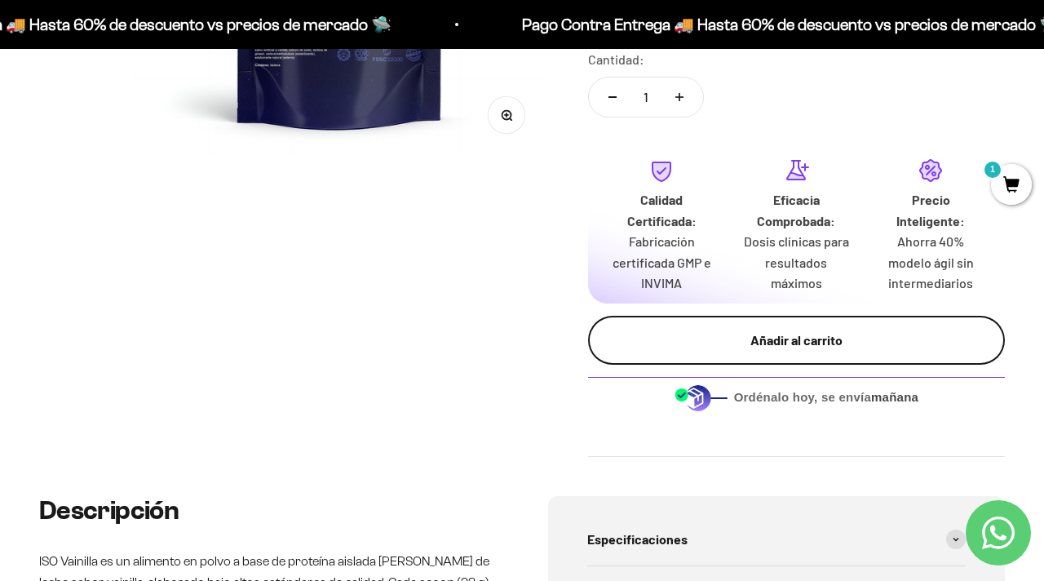
click at [790, 345] on div "Añadir al carrito" at bounding box center [796, 339] width 351 height 21
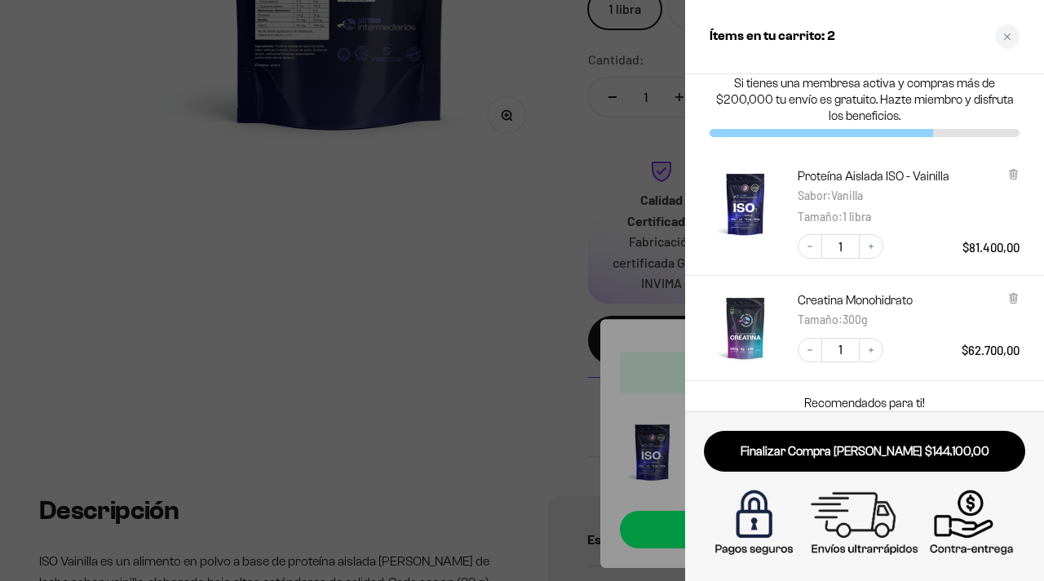
scroll to position [0, 0]
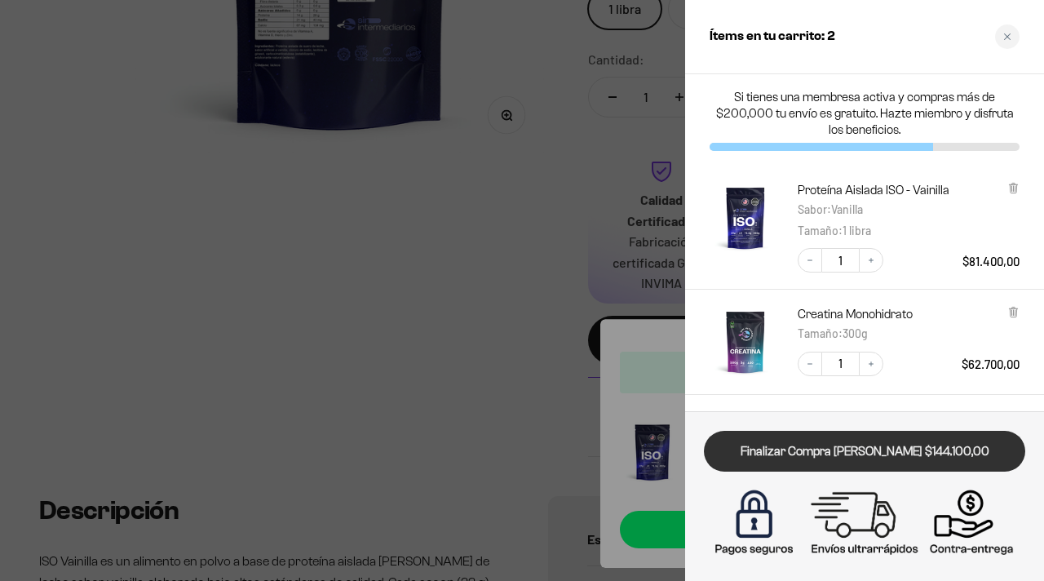
click at [895, 451] on link "Finalizar Compra [PERSON_NAME] $144.100,00" at bounding box center [864, 452] width 321 height 42
